Goal: Information Seeking & Learning: Understand process/instructions

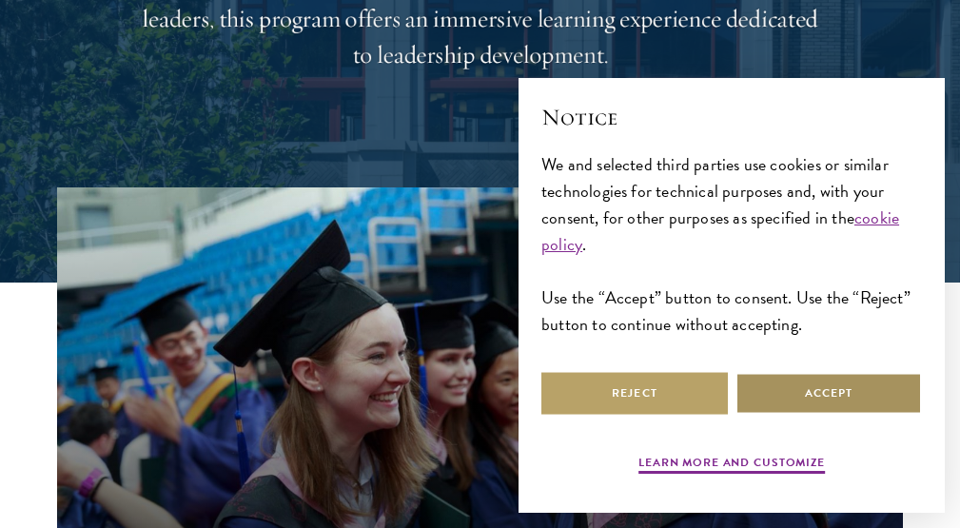
click at [880, 414] on button "Accept" at bounding box center [828, 393] width 186 height 43
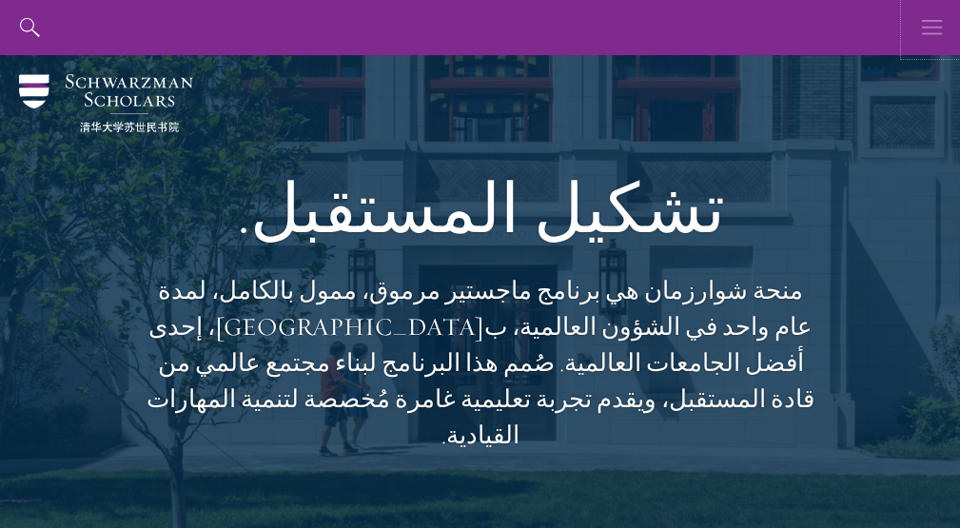
click at [930, 23] on icon "button" at bounding box center [932, 27] width 21 height 55
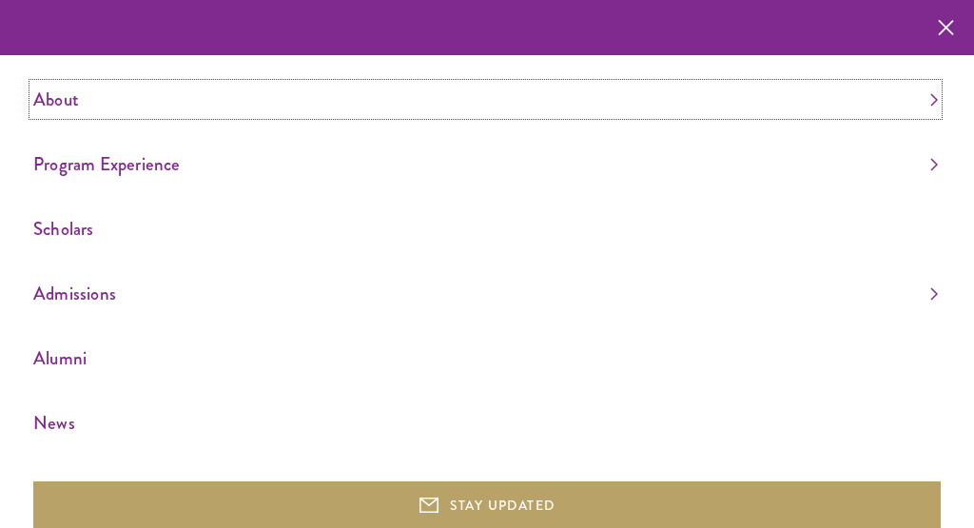
click at [61, 101] on link "About" at bounding box center [485, 99] width 904 height 31
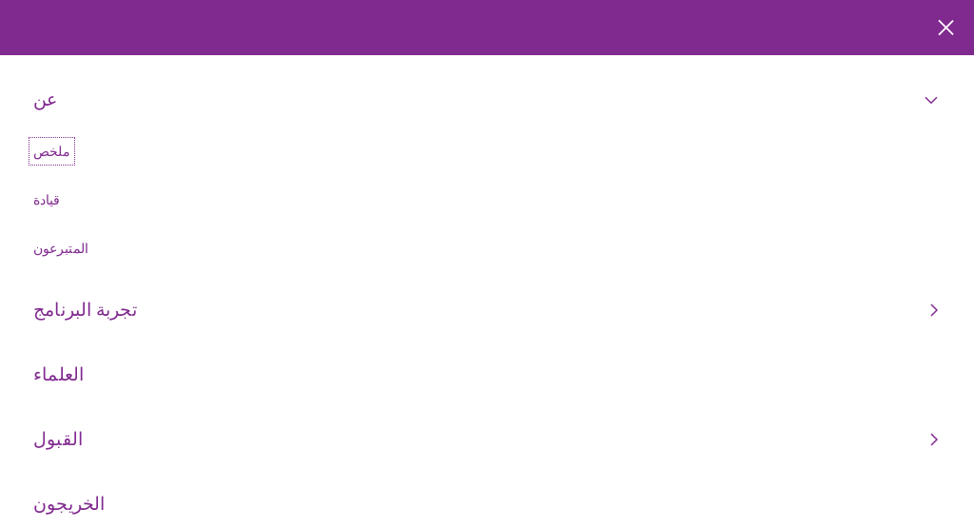
click at [63, 147] on font "ملخص" at bounding box center [51, 151] width 37 height 19
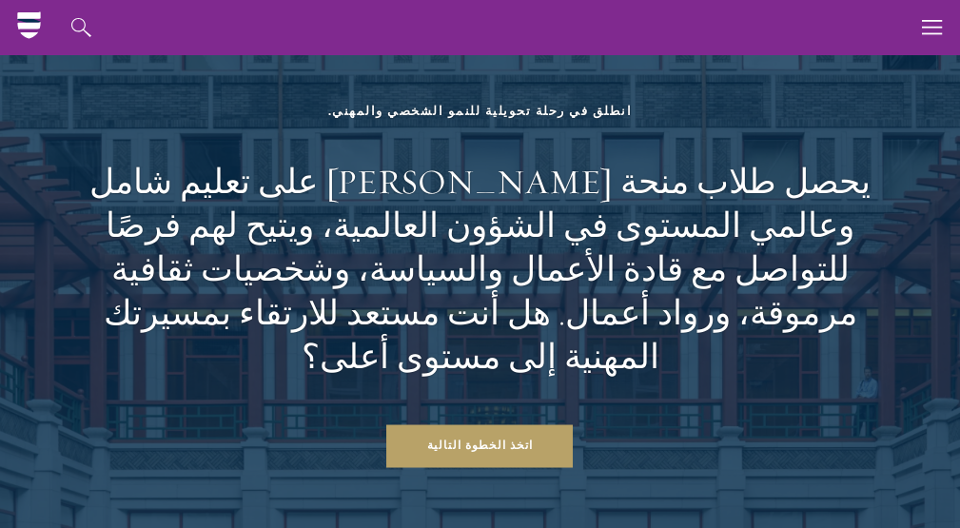
scroll to position [7875, 0]
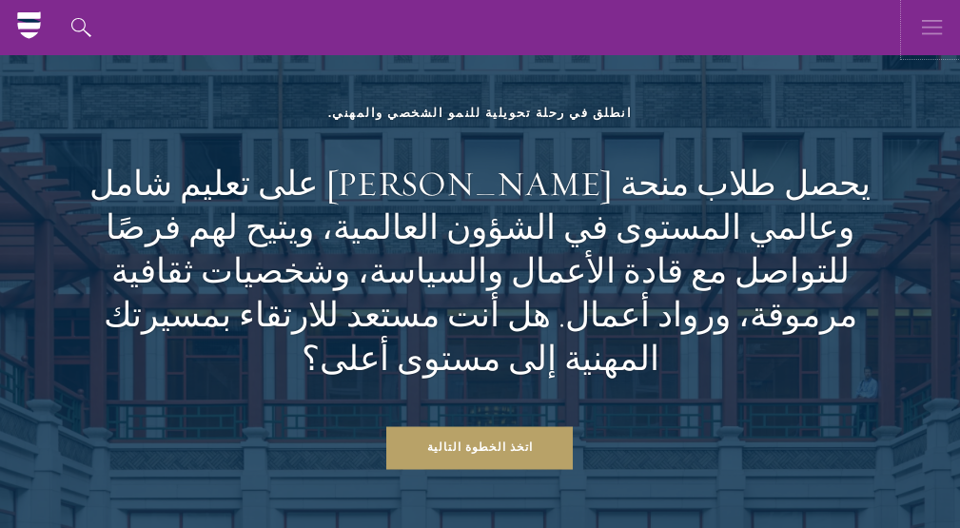
click at [938, 23] on icon "button" at bounding box center [932, 27] width 21 height 55
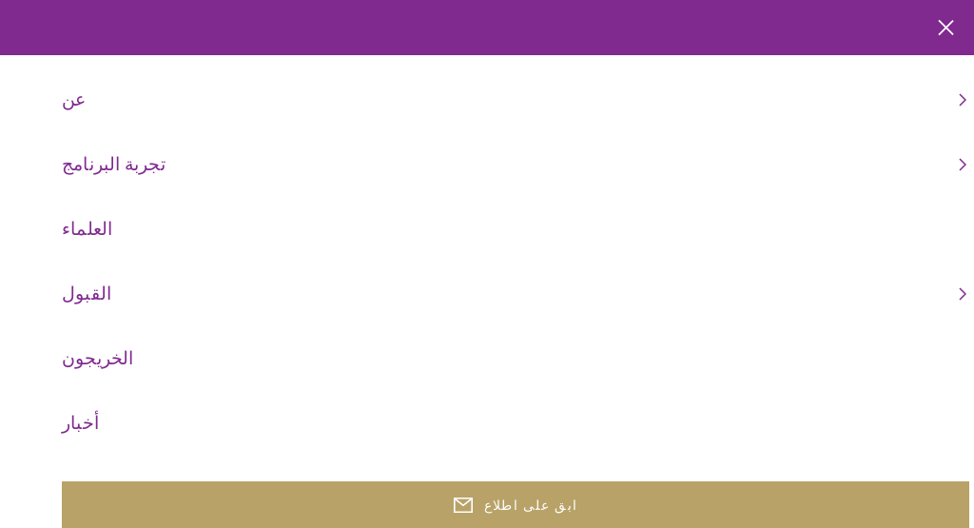
scroll to position [95, 0]
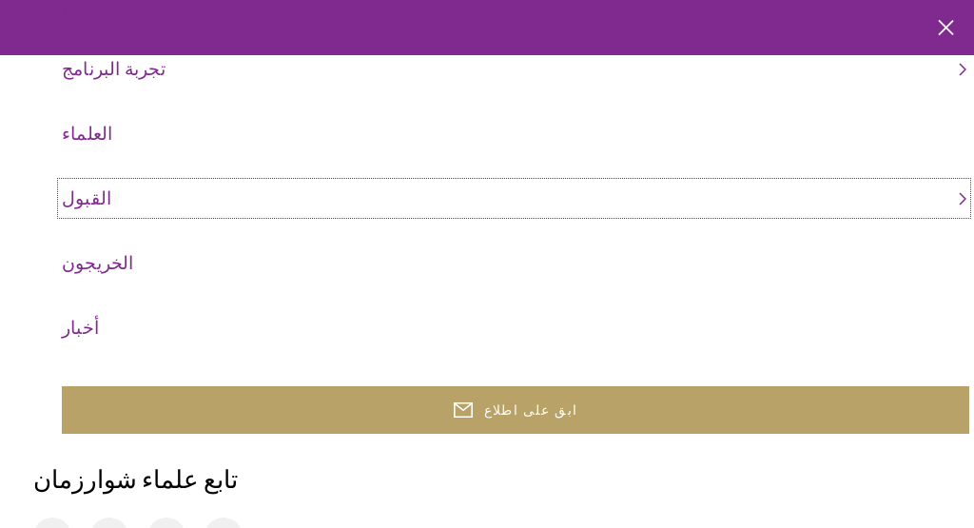
click at [80, 199] on font "القبول" at bounding box center [86, 198] width 49 height 26
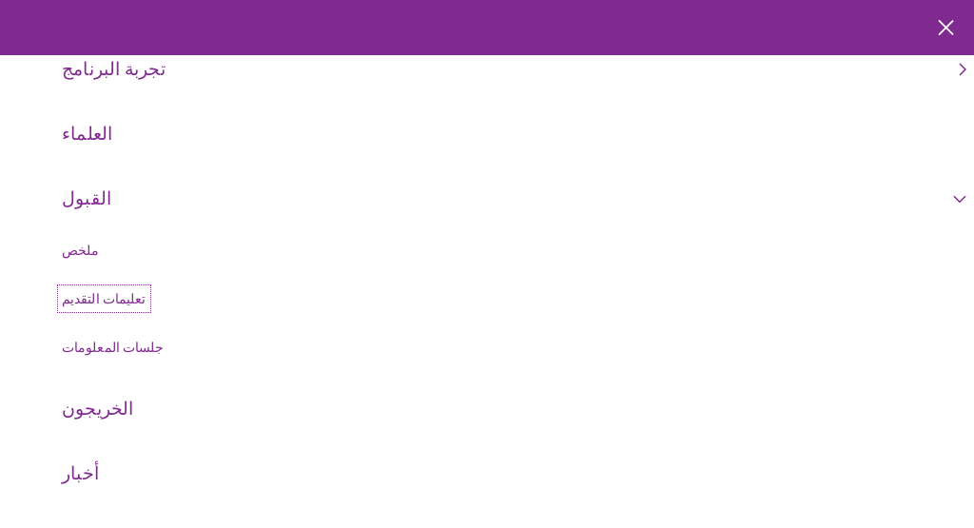
click at [110, 297] on font "تعليمات التقديم" at bounding box center [104, 298] width 85 height 19
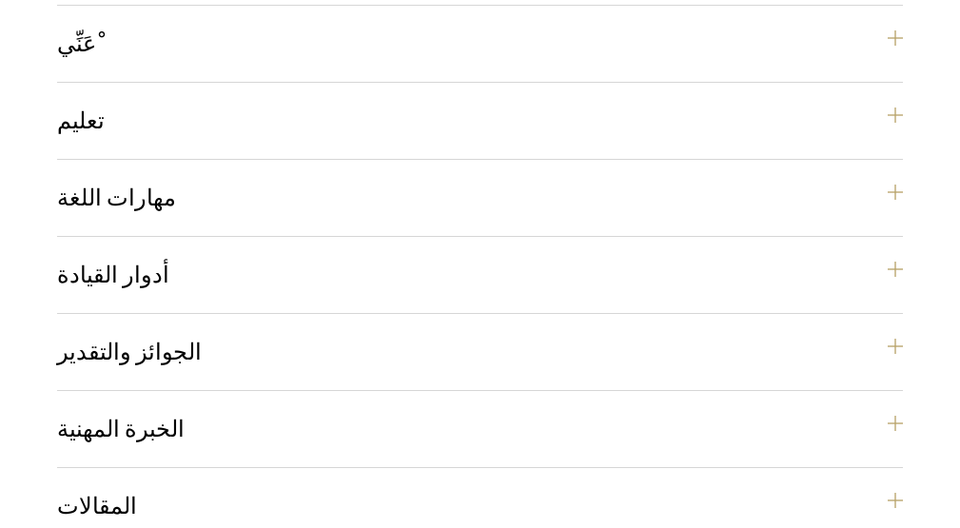
scroll to position [1617, 0]
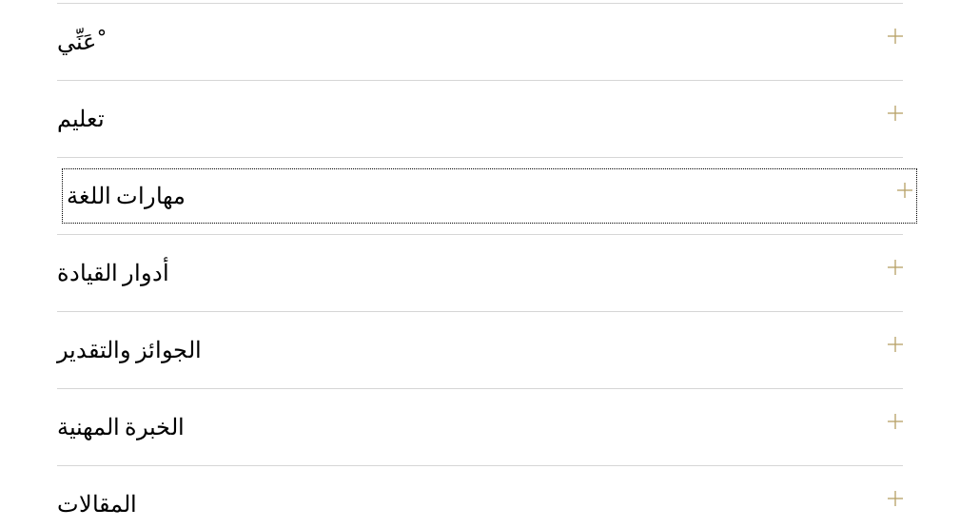
click at [107, 182] on font "مهارات اللغة" at bounding box center [126, 196] width 119 height 29
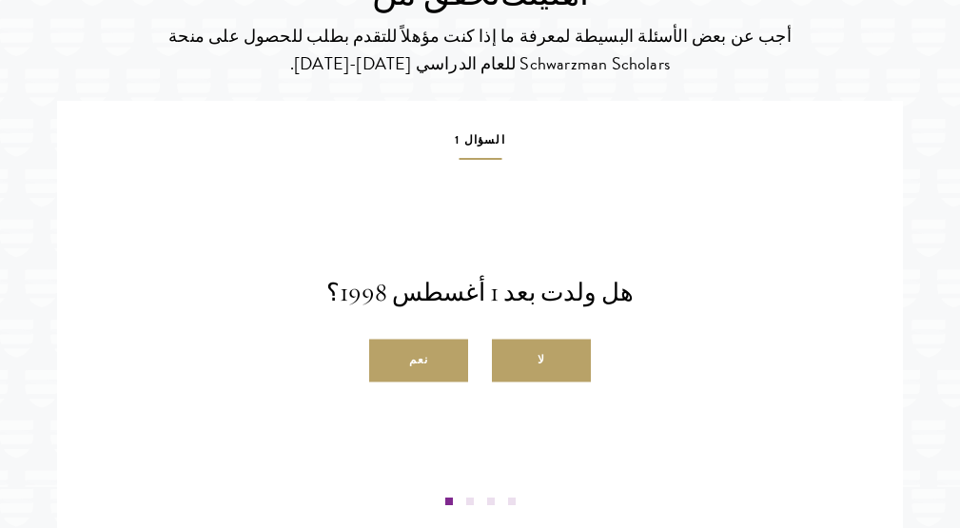
scroll to position [3614, 0]
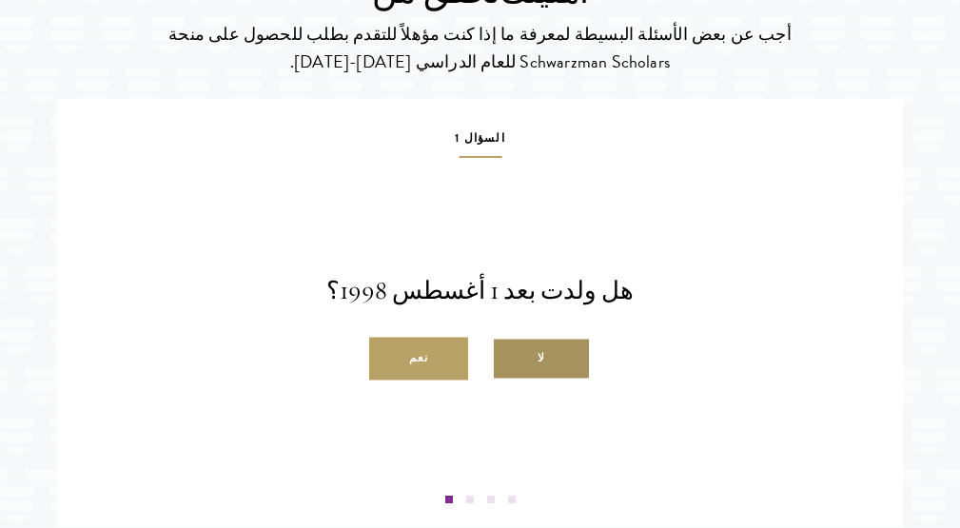
click at [555, 338] on label "لا" at bounding box center [541, 359] width 99 height 43
click at [509, 340] on input "لا" at bounding box center [500, 348] width 17 height 17
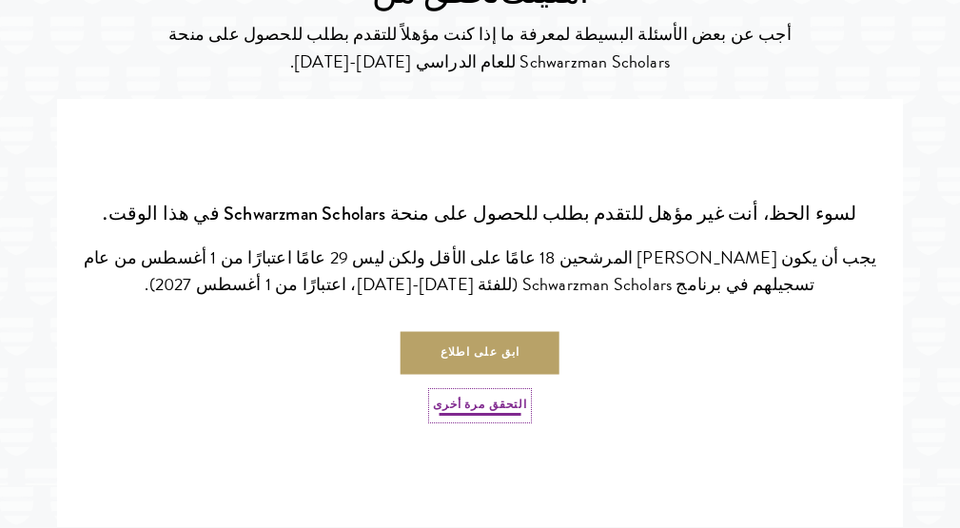
click at [489, 396] on font "التحقق مرة أخرى" at bounding box center [480, 404] width 94 height 17
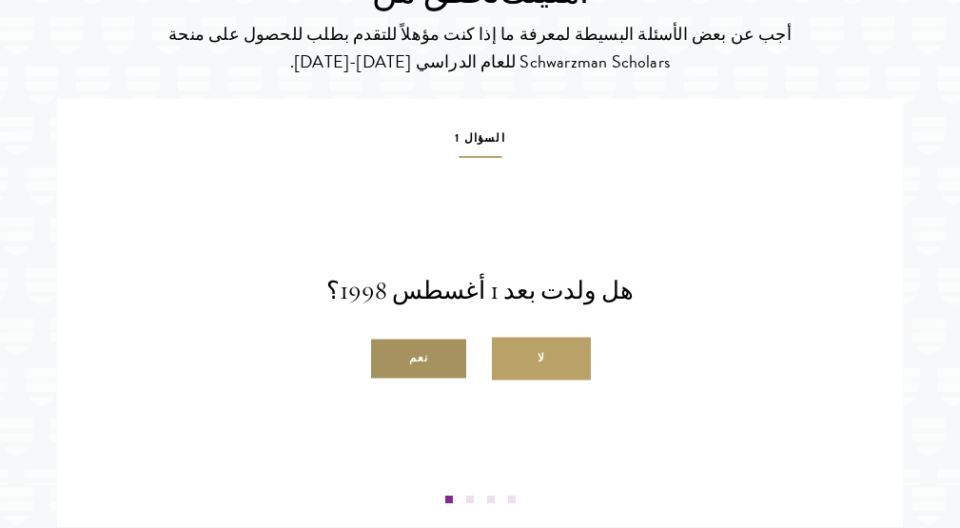
click at [444, 338] on label "نعم" at bounding box center [418, 359] width 99 height 43
click at [386, 340] on input "نعم" at bounding box center [377, 348] width 17 height 17
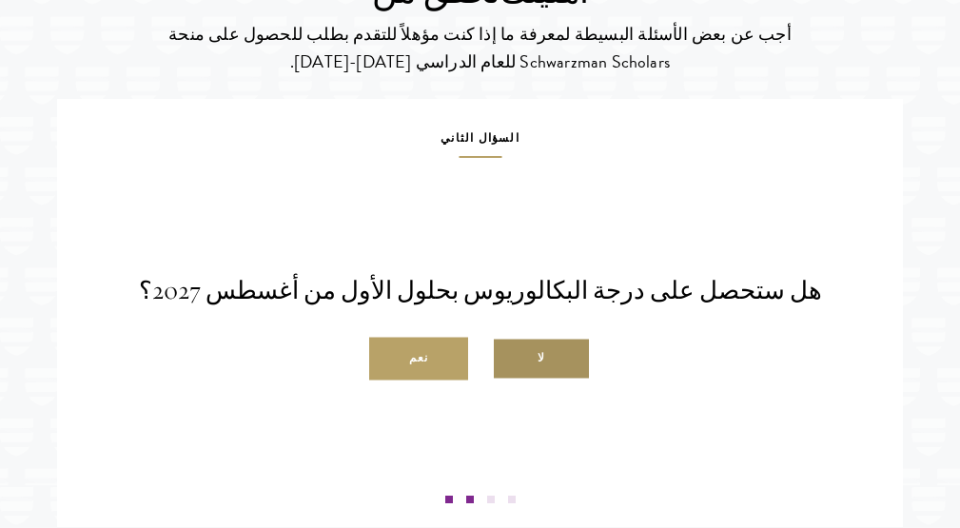
click at [516, 338] on label "لا" at bounding box center [541, 359] width 99 height 43
click at [509, 340] on input "لا" at bounding box center [500, 348] width 17 height 17
radio input "true"
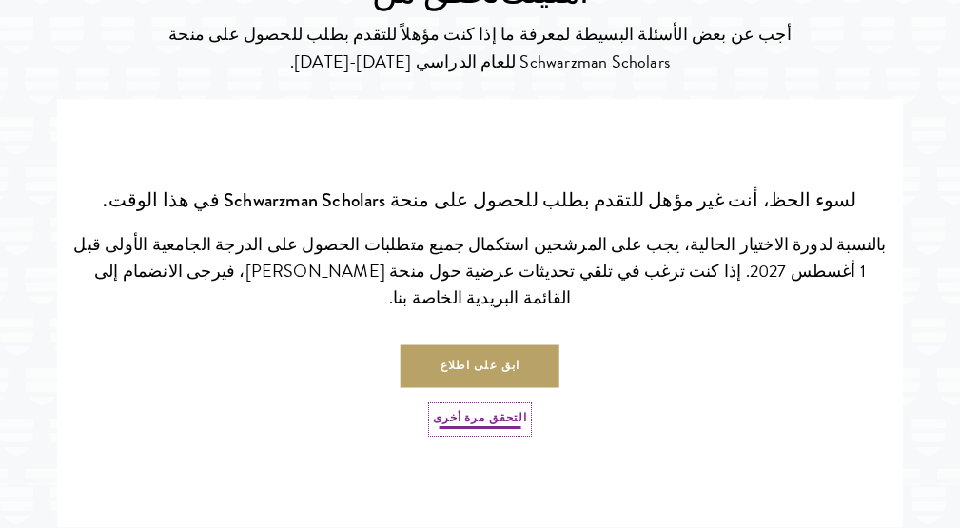
click at [502, 409] on font "التحقق مرة أخرى" at bounding box center [480, 417] width 94 height 17
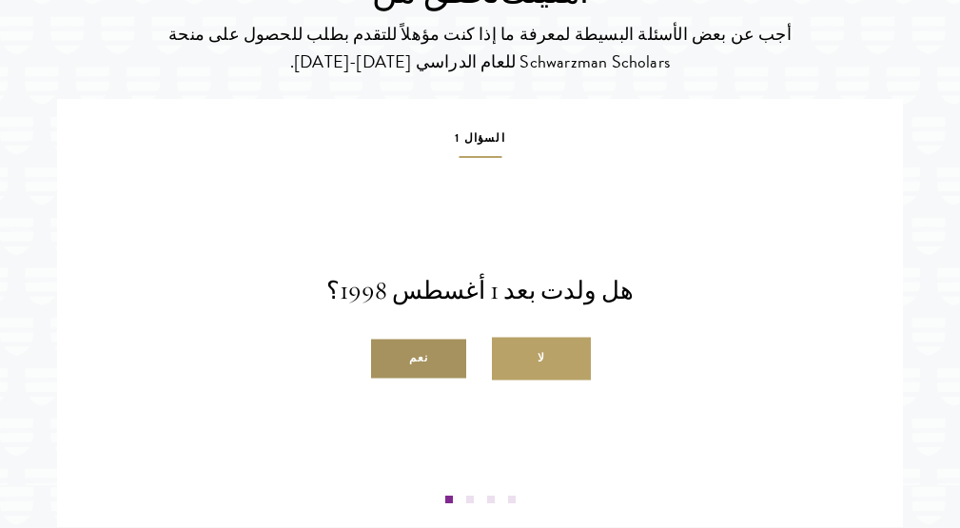
click at [445, 338] on label "نعم" at bounding box center [418, 359] width 99 height 43
click at [386, 340] on input "نعم" at bounding box center [377, 348] width 17 height 17
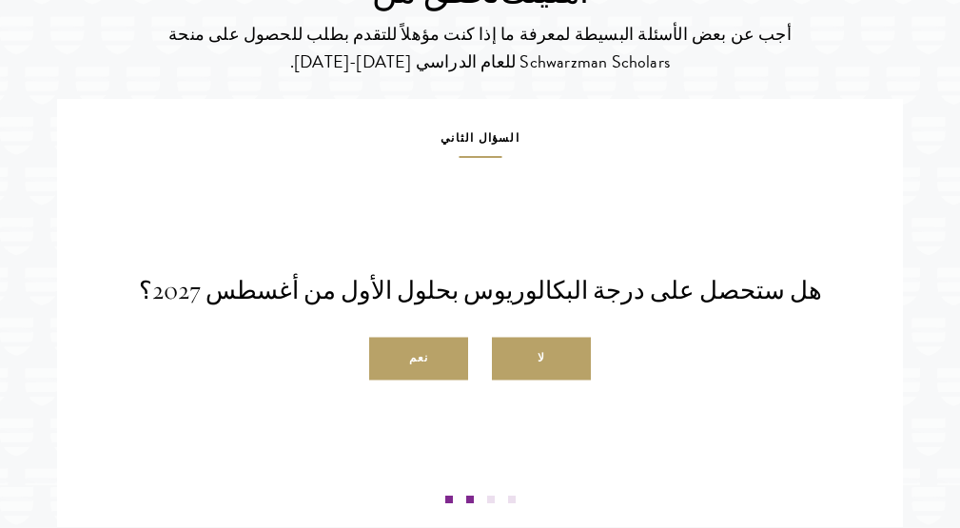
click at [445, 338] on label "نعم" at bounding box center [418, 359] width 99 height 43
click at [386, 340] on input "نعم" at bounding box center [377, 348] width 17 height 17
